Goal: Information Seeking & Learning: Learn about a topic

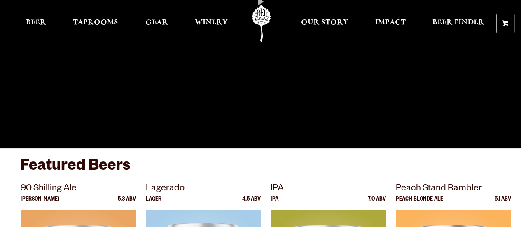
scroll to position [80, 0]
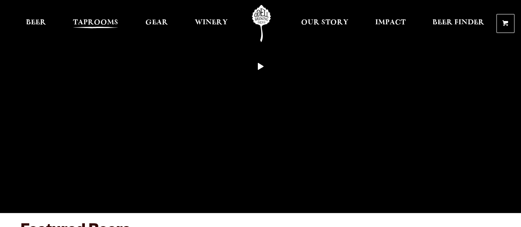
click at [101, 19] on span "Taprooms" at bounding box center [95, 22] width 45 height 7
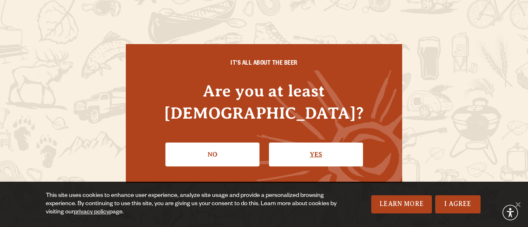
click at [303, 147] on link "Yes" at bounding box center [316, 155] width 94 height 24
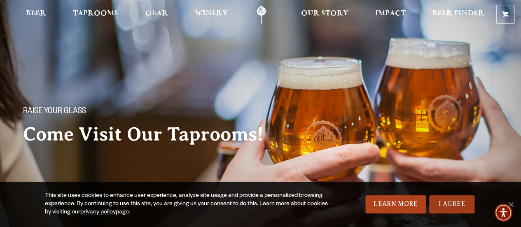
click at [457, 207] on link "I Agree" at bounding box center [451, 204] width 45 height 18
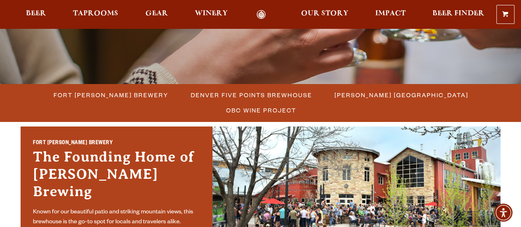
scroll to position [192, 0]
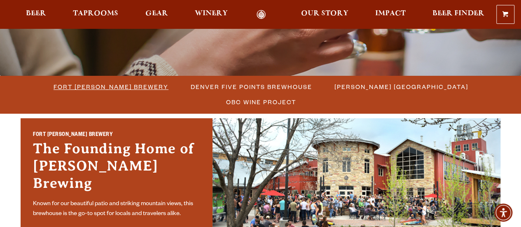
click at [54, 84] on span "Fort [PERSON_NAME] Brewery" at bounding box center [111, 87] width 115 height 12
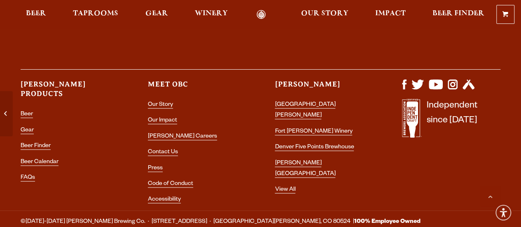
scroll to position [2419, 0]
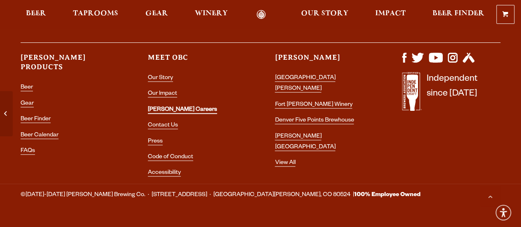
click at [166, 107] on link "[PERSON_NAME] Careers" at bounding box center [182, 110] width 69 height 7
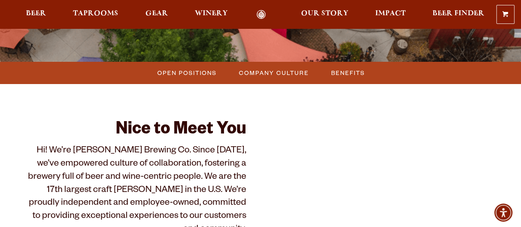
scroll to position [208, 0]
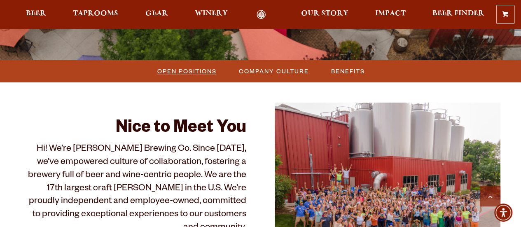
click at [193, 70] on span "Open Positions" at bounding box center [186, 71] width 59 height 12
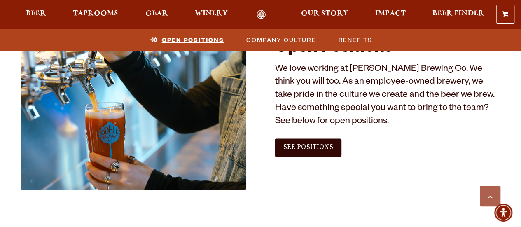
scroll to position [476, 0]
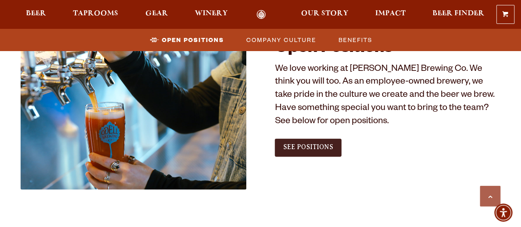
click at [312, 143] on link "See Positions" at bounding box center [308, 147] width 66 height 18
